Goal: Answer question/provide support: Share knowledge or assist other users

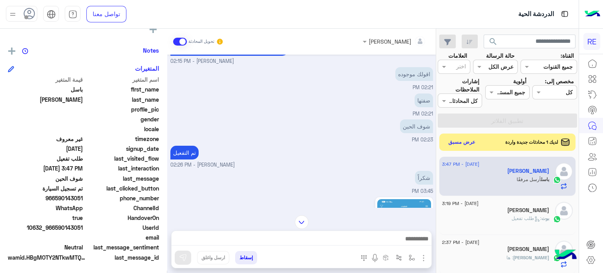
scroll to position [82, 0]
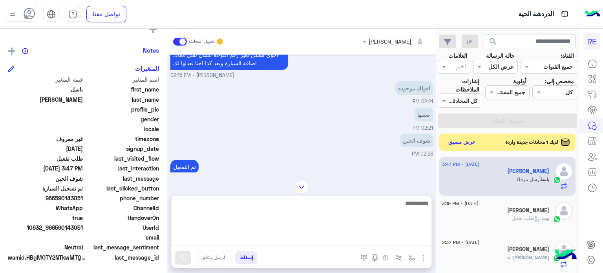
click at [377, 237] on textarea at bounding box center [302, 221] width 260 height 47
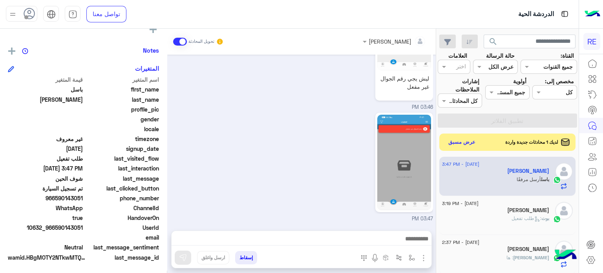
scroll to position [319, 0]
drag, startPoint x: 84, startPoint y: 228, endPoint x: 55, endPoint y: 230, distance: 28.7
click at [55, 230] on span "10632_966590143051" at bounding box center [45, 228] width 75 height 8
copy span "590143051"
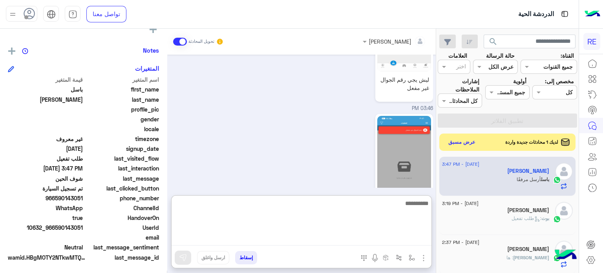
click at [354, 237] on textarea at bounding box center [302, 221] width 260 height 47
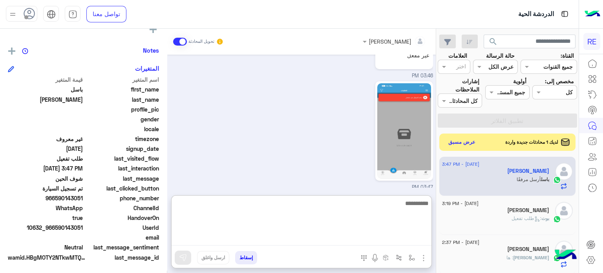
scroll to position [354, 0]
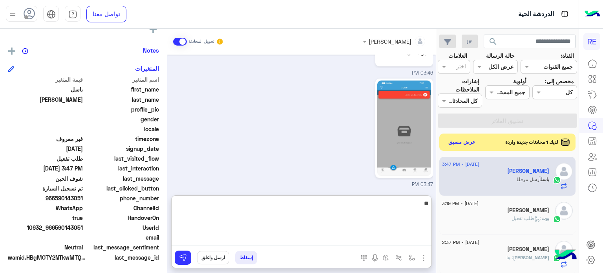
type textarea "*"
type textarea "**********"
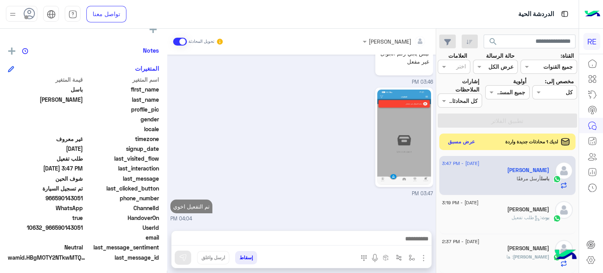
click at [459, 143] on button "عرض مسبق" at bounding box center [462, 142] width 33 height 11
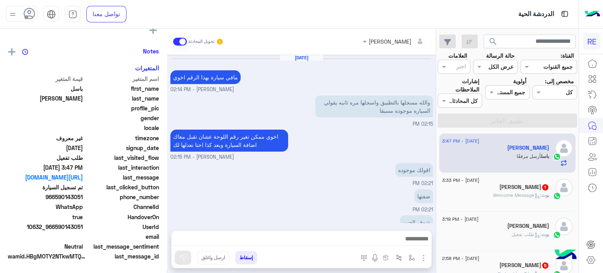
scroll to position [319, 0]
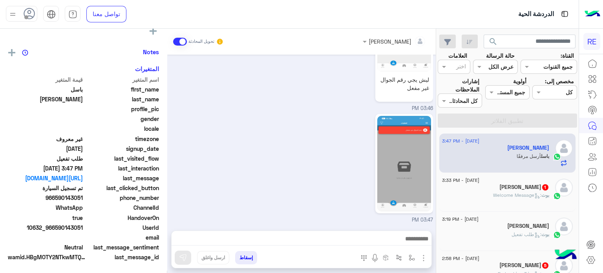
click at [476, 187] on div "[PERSON_NAME] 1" at bounding box center [495, 188] width 107 height 8
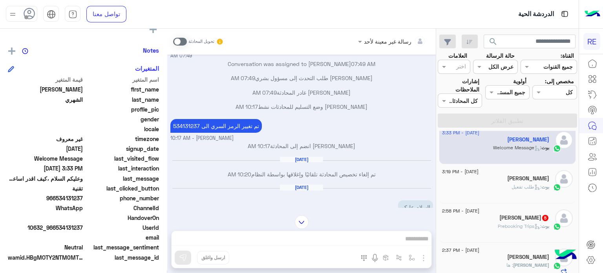
scroll to position [48, 0]
click at [475, 229] on div "بوت : Prebooking Trips" at bounding box center [495, 229] width 107 height 14
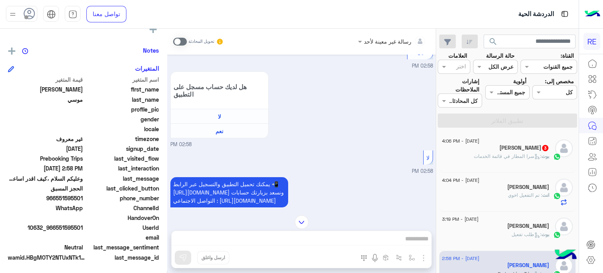
click at [500, 145] on div "[PERSON_NAME] 3" at bounding box center [495, 149] width 107 height 8
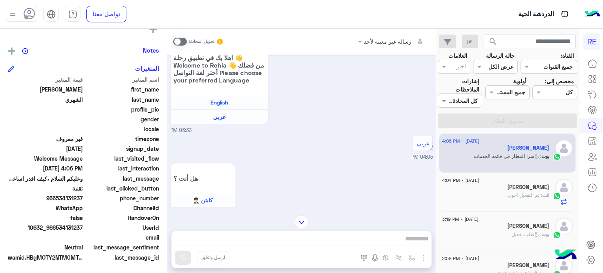
scroll to position [178, 0]
